Goal: Information Seeking & Learning: Learn about a topic

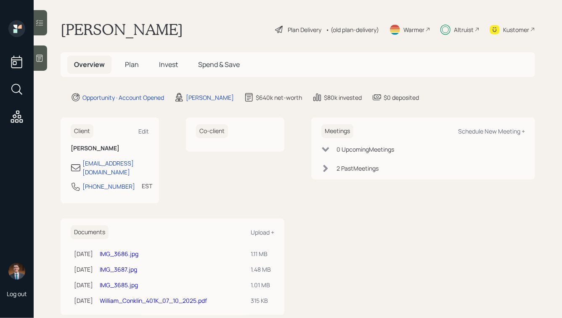
click at [298, 2] on main "[PERSON_NAME] Plan Delivery • (old plan-delivery) Warmer Altruist Kustomer Over…" at bounding box center [298, 159] width 529 height 318
click at [309, 6] on main "[PERSON_NAME] Plan Delivery • (old plan-delivery) Warmer Altruist Kustomer Over…" at bounding box center [298, 159] width 529 height 318
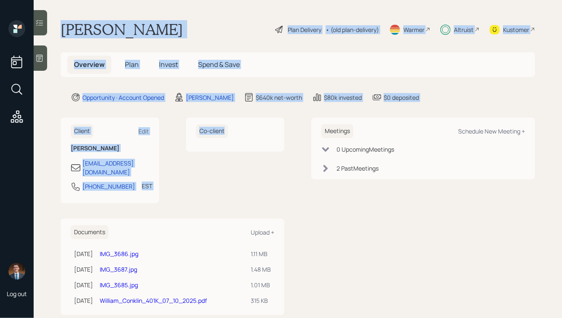
drag, startPoint x: 59, startPoint y: 18, endPoint x: 298, endPoint y: 165, distance: 280.5
click at [298, 165] on main "[PERSON_NAME] Plan Delivery • (old plan-delivery) Warmer Altruist Kustomer Over…" at bounding box center [298, 159] width 529 height 318
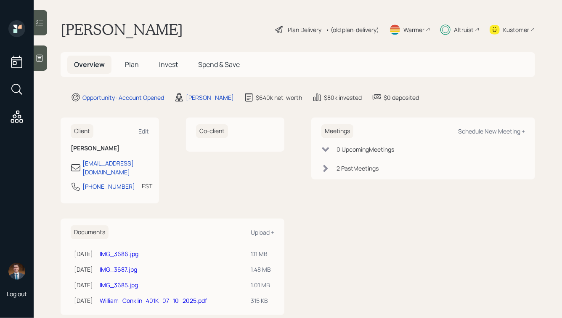
click at [416, 186] on div "Meetings Schedule New Meeting + 0 Upcoming Meeting s 2 Past Meeting s" at bounding box center [424, 215] width 224 height 197
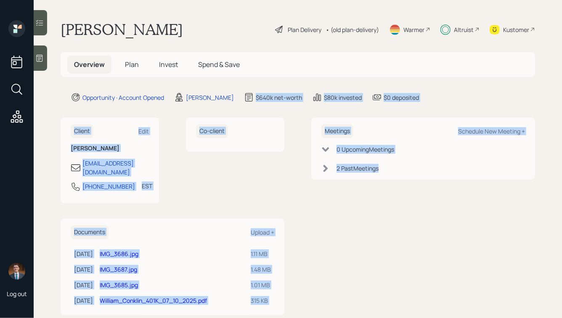
drag, startPoint x: 438, startPoint y: 183, endPoint x: 209, endPoint y: 61, distance: 259.3
click at [210, 62] on main "[PERSON_NAME] Plan Delivery • (old plan-delivery) Warmer Altruist Kustomer Over…" at bounding box center [298, 159] width 529 height 318
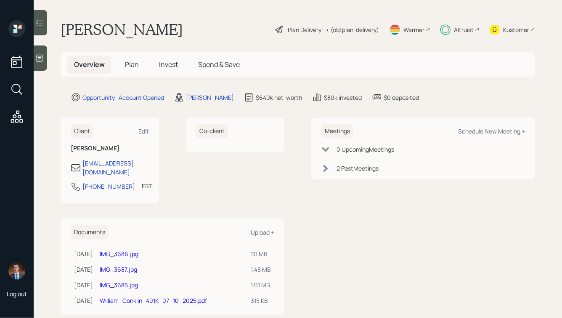
click at [179, 28] on div "[PERSON_NAME] Plan Delivery • (old plan-delivery) Warmer Altruist Kustomer" at bounding box center [298, 29] width 475 height 19
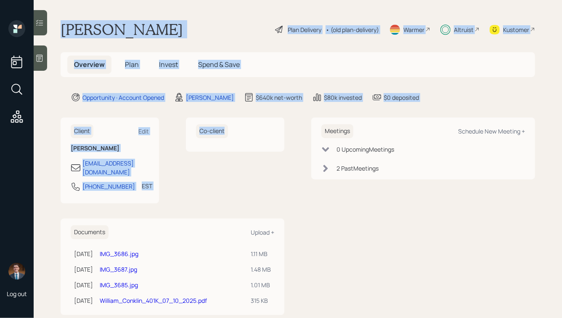
drag, startPoint x: 59, startPoint y: 25, endPoint x: 260, endPoint y: 146, distance: 234.9
click at [260, 146] on main "[PERSON_NAME] Plan Delivery • (old plan-delivery) Warmer Altruist Kustomer Over…" at bounding box center [298, 159] width 529 height 318
click at [260, 146] on div "Co-client" at bounding box center [235, 134] width 99 height 34
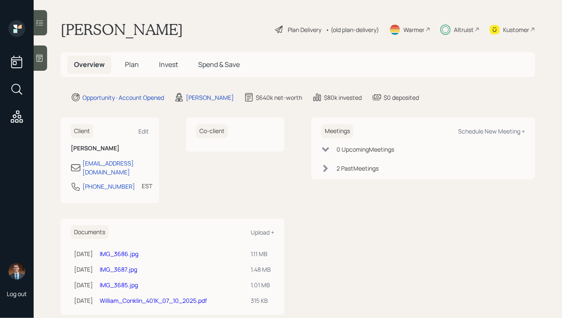
click at [165, 67] on span "Invest" at bounding box center [168, 64] width 19 height 9
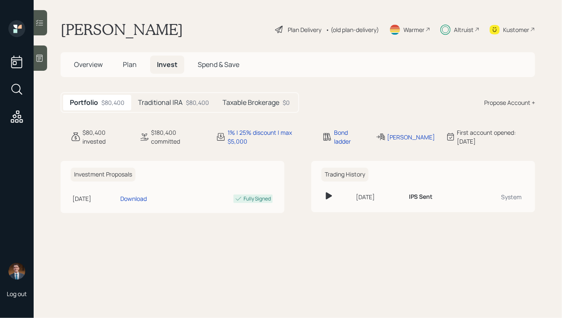
click at [178, 106] on h5 "Traditional IRA" at bounding box center [160, 103] width 45 height 8
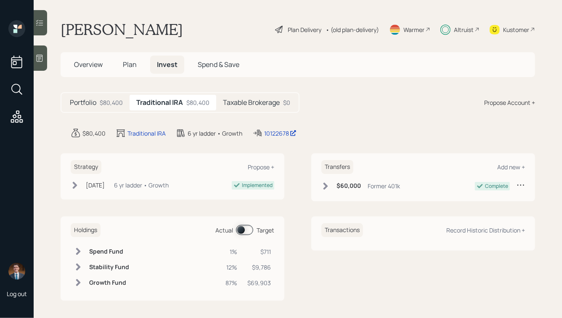
click at [250, 105] on h5 "Taxable Brokerage" at bounding box center [251, 103] width 57 height 8
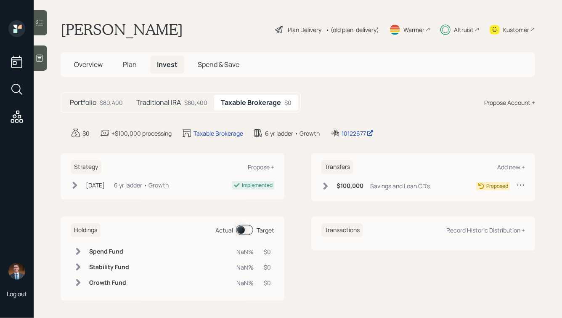
scroll to position [2, 0]
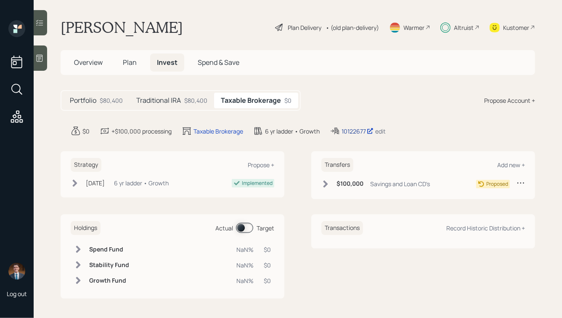
click at [360, 130] on div "10122677" at bounding box center [358, 131] width 32 height 9
click at [103, 99] on div "$80,400" at bounding box center [111, 100] width 23 height 9
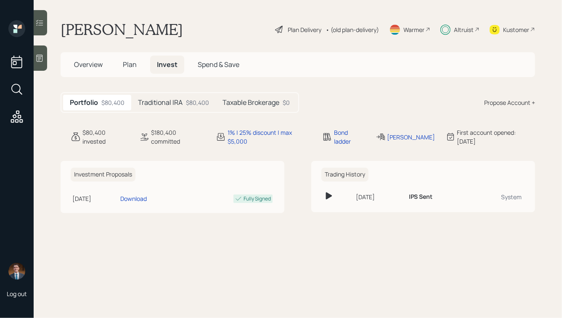
click at [131, 60] on span "Plan" at bounding box center [130, 64] width 14 height 9
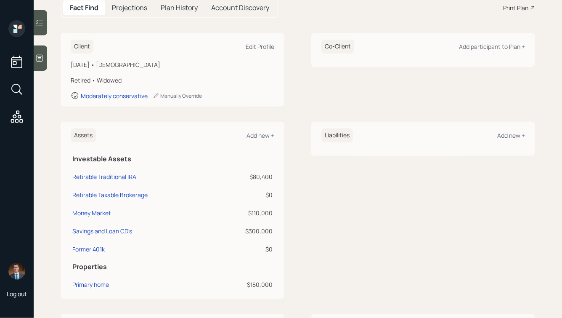
scroll to position [104, 0]
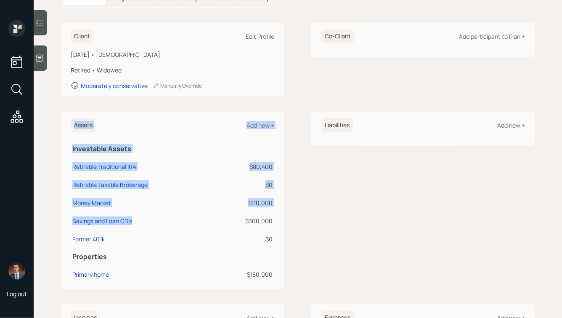
drag, startPoint x: 165, startPoint y: 225, endPoint x: 62, endPoint y: 127, distance: 142.3
click at [62, 127] on div "Assets Add new + Investable Assets Retirable Traditional IRA $80,400 Retirable …" at bounding box center [173, 200] width 224 height 177
click at [69, 137] on div "Assets Add new + Investable Assets Retirable Traditional IRA $80,400 Retirable …" at bounding box center [173, 200] width 224 height 177
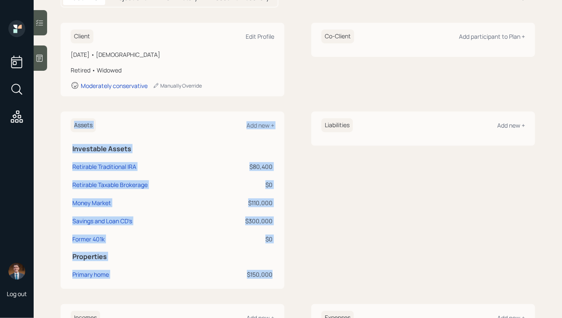
drag, startPoint x: 69, startPoint y: 122, endPoint x: 274, endPoint y: 280, distance: 259.4
click at [274, 280] on div "Assets Add new + Investable Assets Retirable Traditional IRA $80,400 Retirable …" at bounding box center [173, 200] width 224 height 177
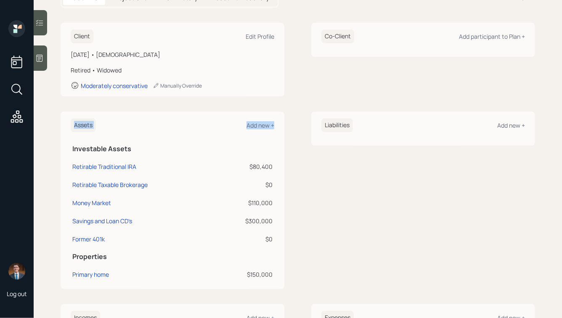
click at [274, 280] on div "Assets Add new + Investable Assets Retirable Traditional IRA $80,400 Retirable …" at bounding box center [173, 200] width 224 height 177
